Goal: Task Accomplishment & Management: Complete application form

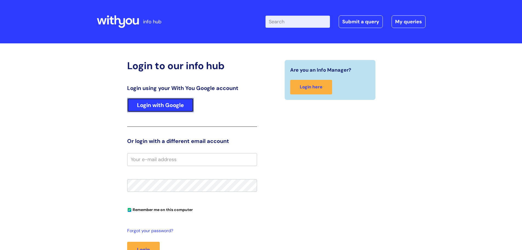
click at [163, 105] on link "Login with Google" at bounding box center [160, 105] width 67 height 14
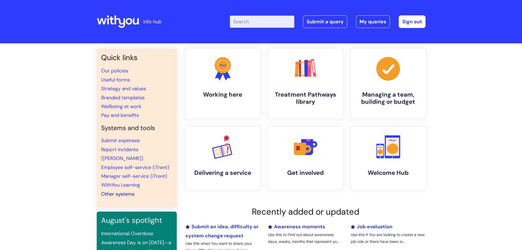
click at [118, 191] on link "Other systems" at bounding box center [117, 194] width 33 height 7
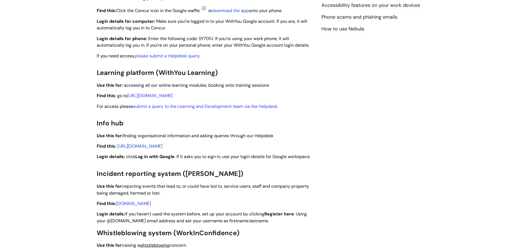
scroll to position [356, 0]
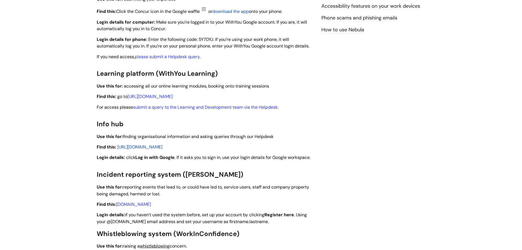
click at [151, 148] on span "https://infohub.wearewithyou.org.uk" at bounding box center [139, 147] width 45 height 6
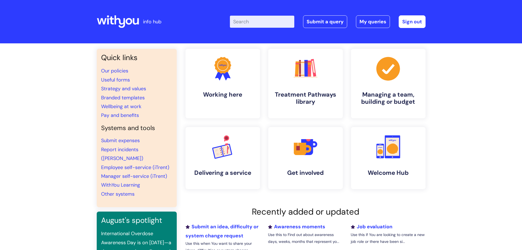
click at [242, 21] on input "Enter your search term here..." at bounding box center [262, 22] width 64 height 12
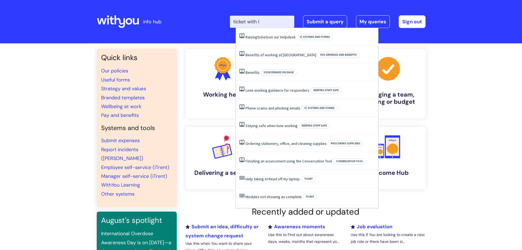
type input "ticket with IT"
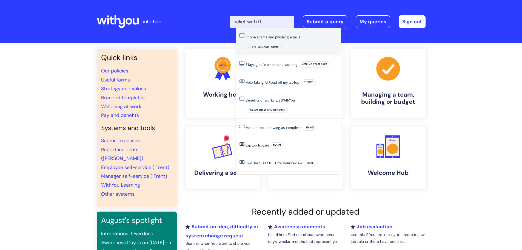
click at [285, 38] on link "Phone scams and phishing emails" at bounding box center [273, 37] width 55 height 5
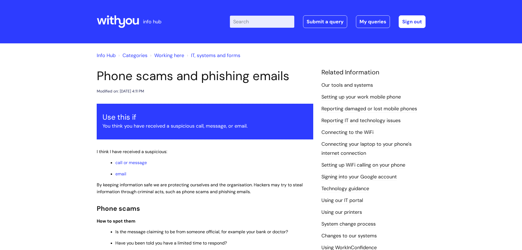
click at [339, 121] on link "Reporting IT and technology issues" at bounding box center [361, 120] width 79 height 7
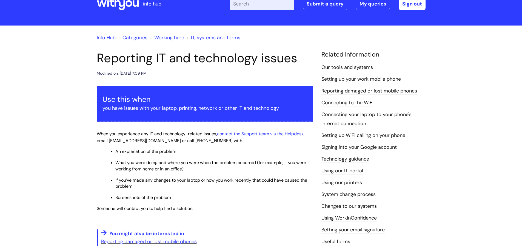
scroll to position [27, 0]
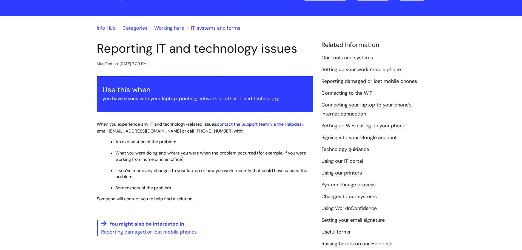
click at [254, 124] on link "contact the Support team via the Helpdesk" at bounding box center [260, 124] width 87 height 6
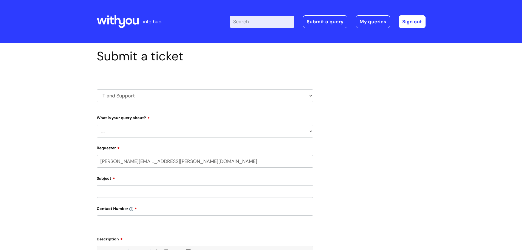
select select "80004286563"
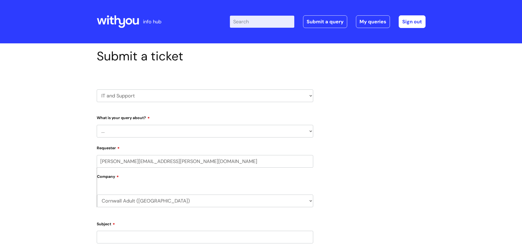
click at [202, 98] on select "HR / People IT and Support Clinical Drug Alerts Finance Accounts Data Support T…" at bounding box center [205, 95] width 217 height 13
click at [97, 89] on select "HR / People IT and Support Clinical Drug Alerts Finance Accounts Data Support T…" at bounding box center [205, 95] width 217 height 13
click at [124, 131] on select "... Mobile Phone Reset & MFA Accounts, Starters and Leavers IT Hardware issue I…" at bounding box center [205, 131] width 217 height 13
select select "Accounts, Starters and Leavers"
click at [97, 125] on select "... Mobile Phone Reset & MFA Accounts, Starters and Leavers IT Hardware issue I…" at bounding box center [205, 131] width 217 height 13
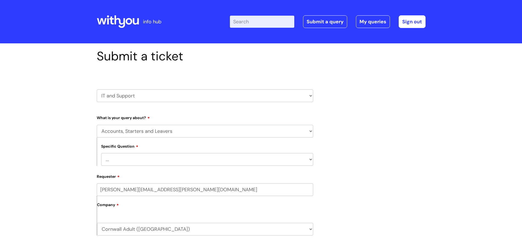
click at [124, 158] on select "... I have a new starter I have a leaver I need to make a change to an account …" at bounding box center [207, 159] width 212 height 13
select select "I have a new starter"
click at [101, 153] on select "... I have a new starter I have a leaver I need to make a change to an account …" at bounding box center [207, 159] width 212 height 13
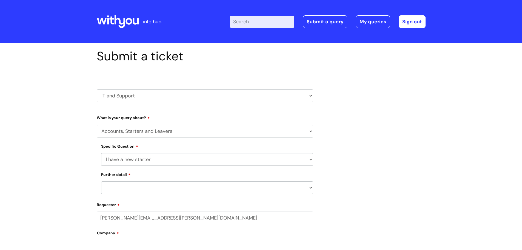
click at [126, 186] on select "... Can I have my new starter’s IT account details I need to amend the name, de…" at bounding box center [207, 187] width 212 height 13
select select "Something else"
click at [101, 181] on select "... Can I have my new starter’s IT account details I need to amend the name, de…" at bounding box center [207, 187] width 212 height 13
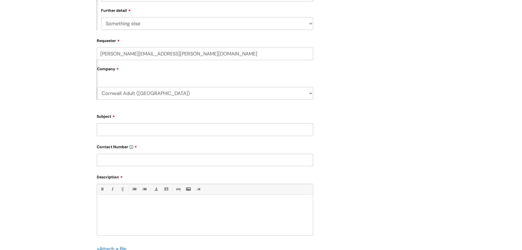
scroll to position [165, 0]
click at [106, 131] on input "Subject" at bounding box center [205, 129] width 217 height 13
type input "[PERSON_NAME] start date [DATE]"
click at [109, 159] on input "text" at bounding box center [205, 159] width 217 height 13
type input "07966 562 374"
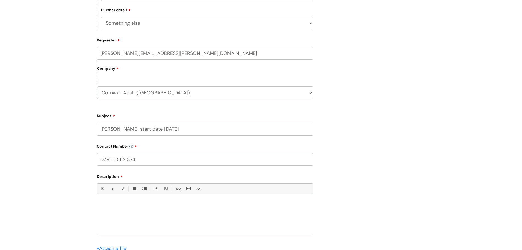
click at [103, 198] on div at bounding box center [205, 216] width 216 height 38
click at [119, 209] on p "Hi All, I have a new starter booked for 01.09.25 . I will be on leave from 22.0…" at bounding box center [205, 206] width 208 height 10
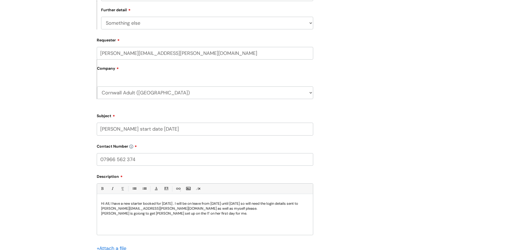
click at [123, 214] on p "Nicola is goiong to get Suzie set up on the IT on her first day for me." at bounding box center [205, 213] width 208 height 5
click at [104, 222] on p at bounding box center [205, 223] width 208 height 5
click at [111, 203] on p "Hi All, I have a new starter booked for 01.09.25 . I will be on leave from 22.0…" at bounding box center [205, 206] width 208 height 10
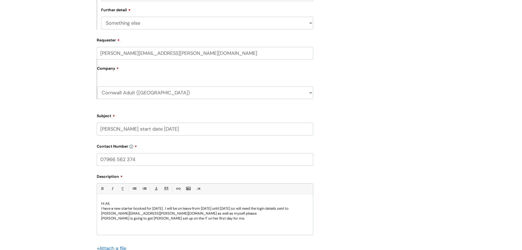
click at [103, 226] on p at bounding box center [205, 228] width 208 height 5
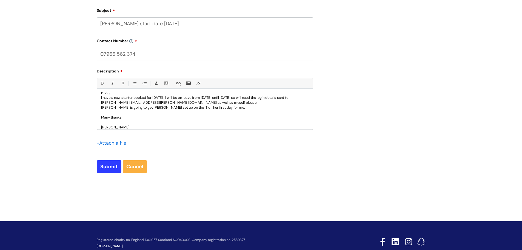
scroll to position [274, 0]
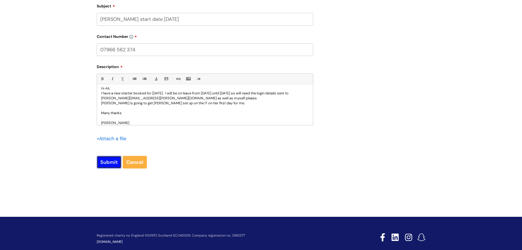
click at [104, 162] on input "Submit" at bounding box center [109, 162] width 25 height 13
type input "Please Wait..."
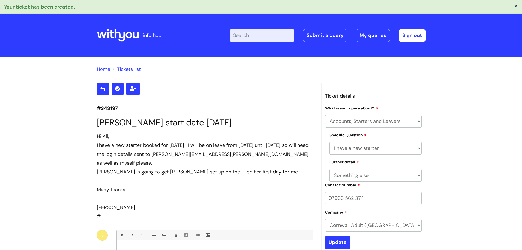
select select "Accounts, Starters and Leavers"
select select "I have a new starter"
select select "Something else"
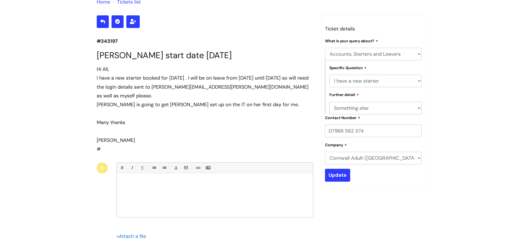
scroll to position [55, 0]
